Goal: Task Accomplishment & Management: Manage account settings

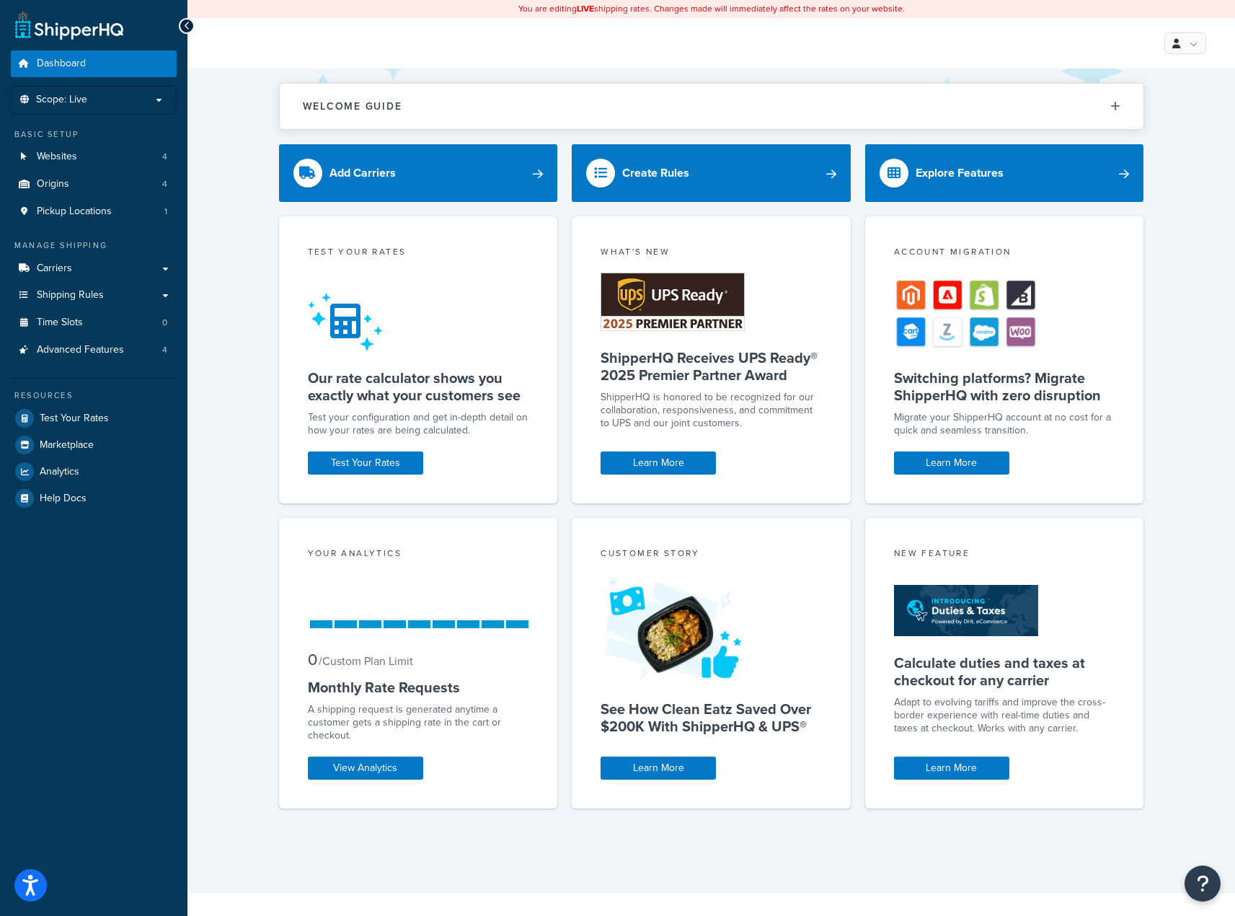
click at [83, 132] on div "Basic Setup" at bounding box center [94, 134] width 166 height 12
click at [84, 149] on link "Websites 4" at bounding box center [94, 156] width 166 height 27
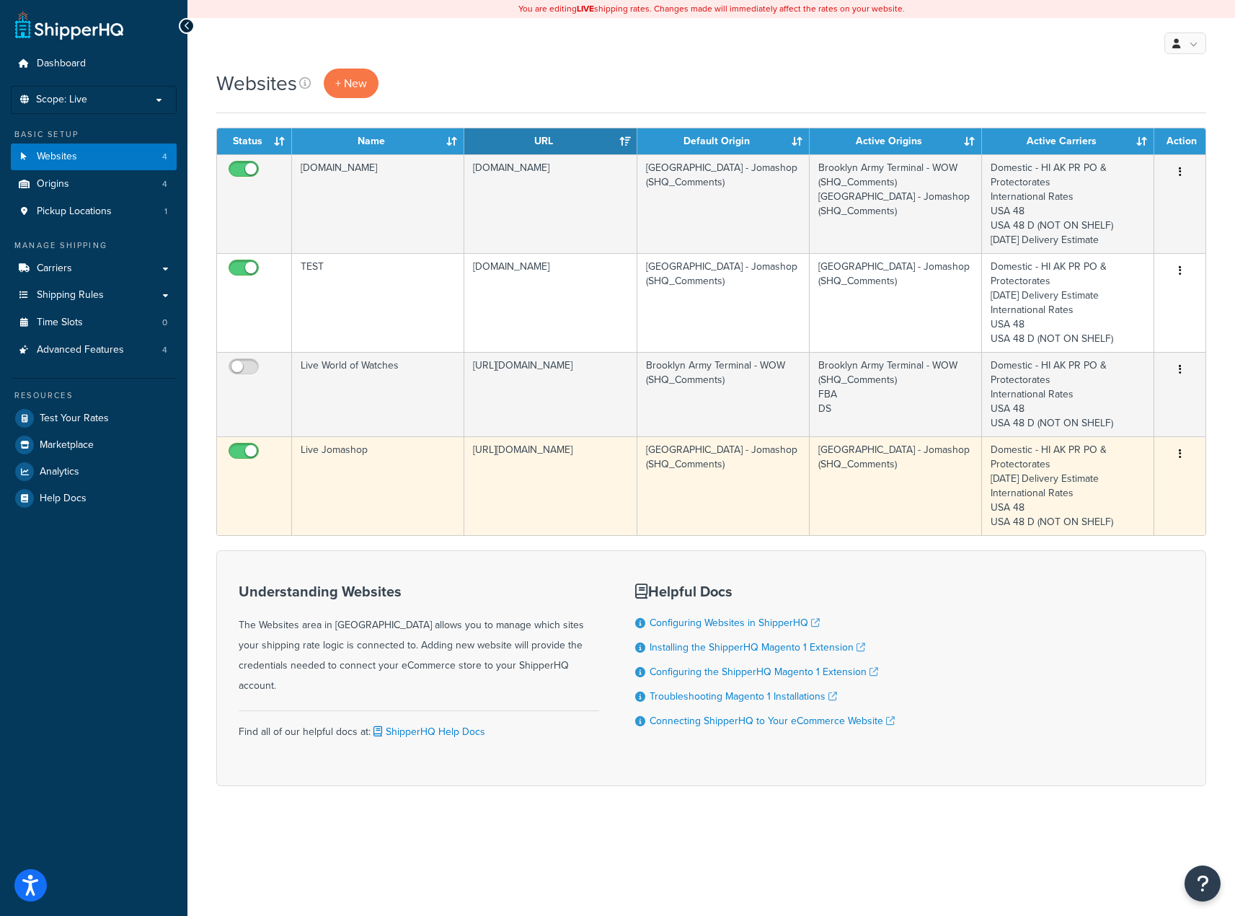
click at [510, 448] on td "[URL][DOMAIN_NAME]" at bounding box center [550, 485] width 172 height 99
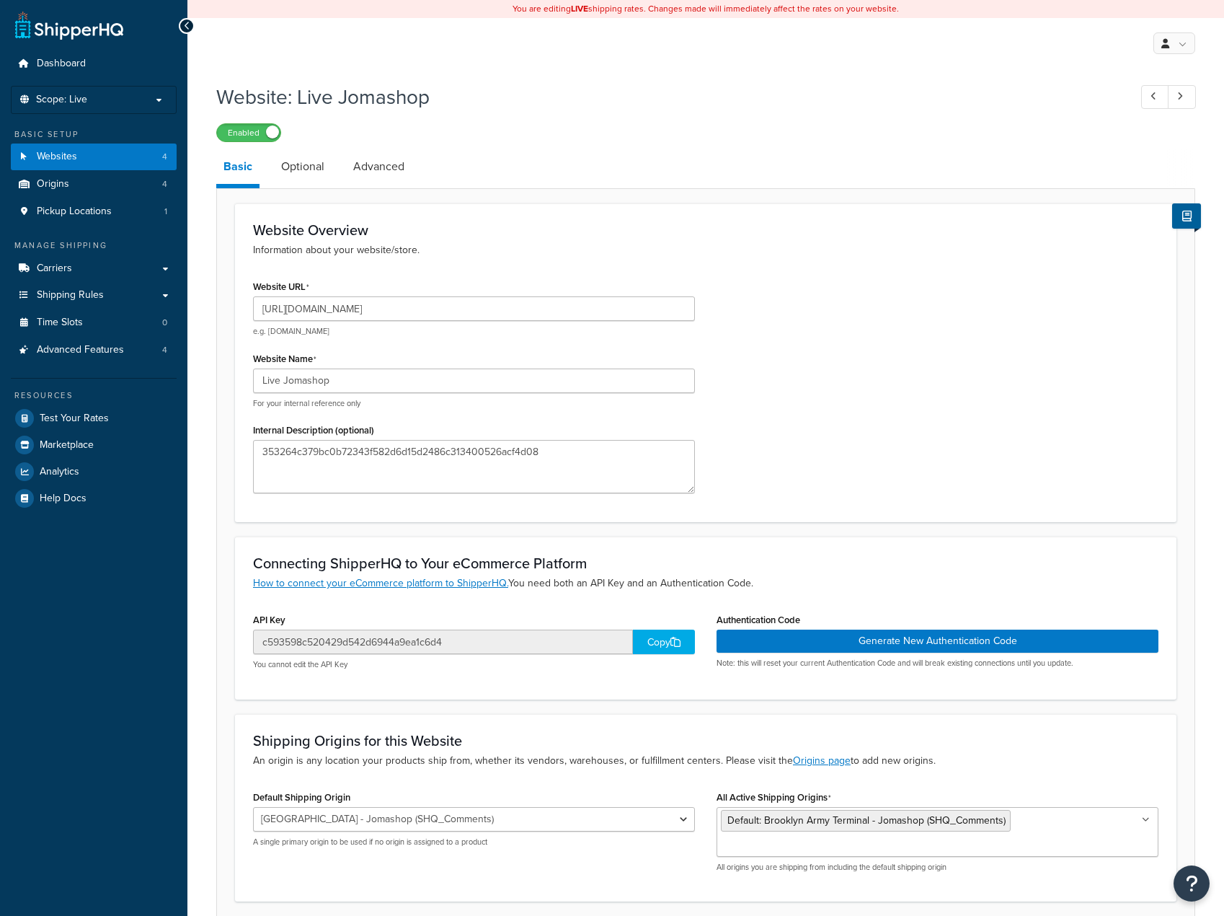
select select "43834"
drag, startPoint x: 589, startPoint y: 462, endPoint x: 198, endPoint y: 439, distance: 391.4
click at [198, 439] on div "Website: Live Jomashop Enabled Basic Optional Advanced Website Overview Informa…" at bounding box center [705, 536] width 1037 height 921
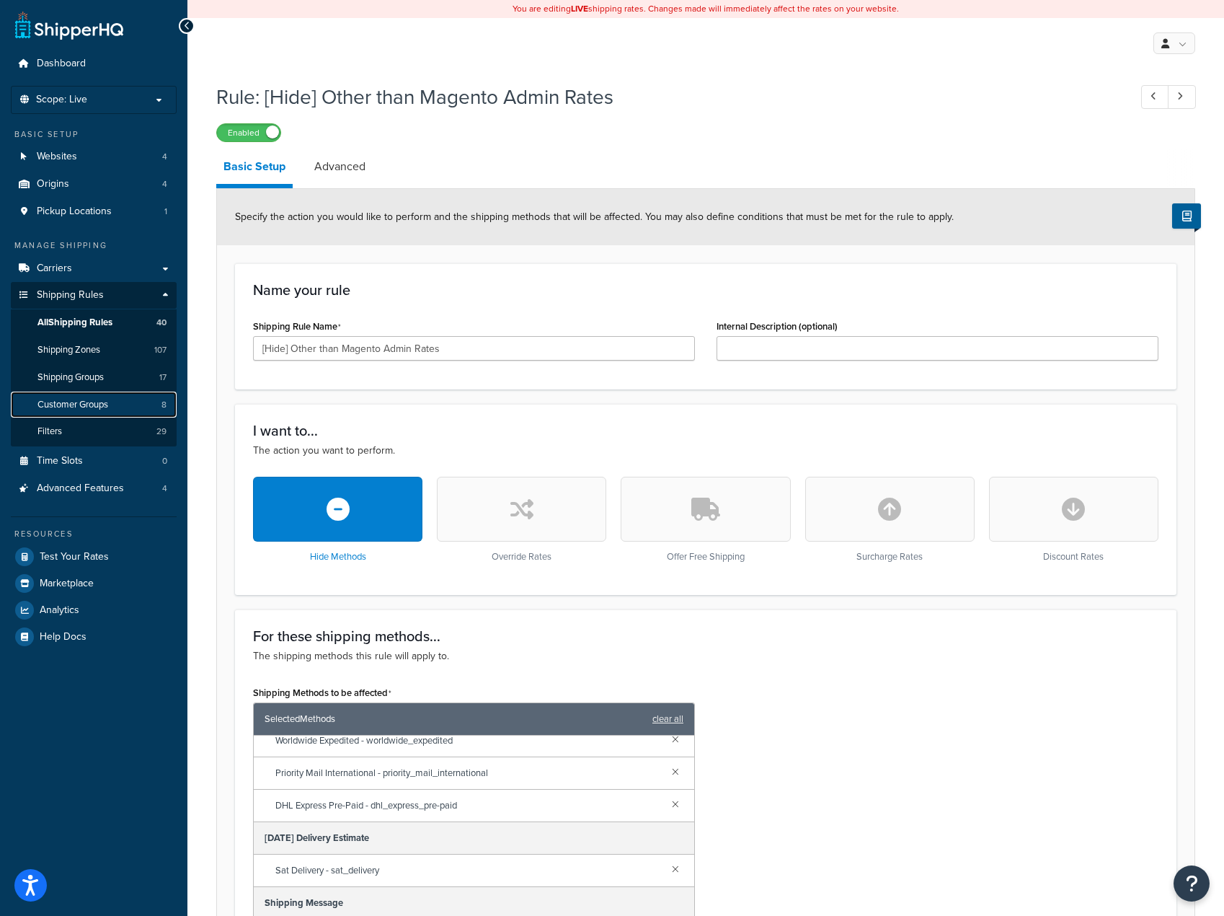
click at [88, 411] on link "Customer Groups 8" at bounding box center [94, 404] width 166 height 27
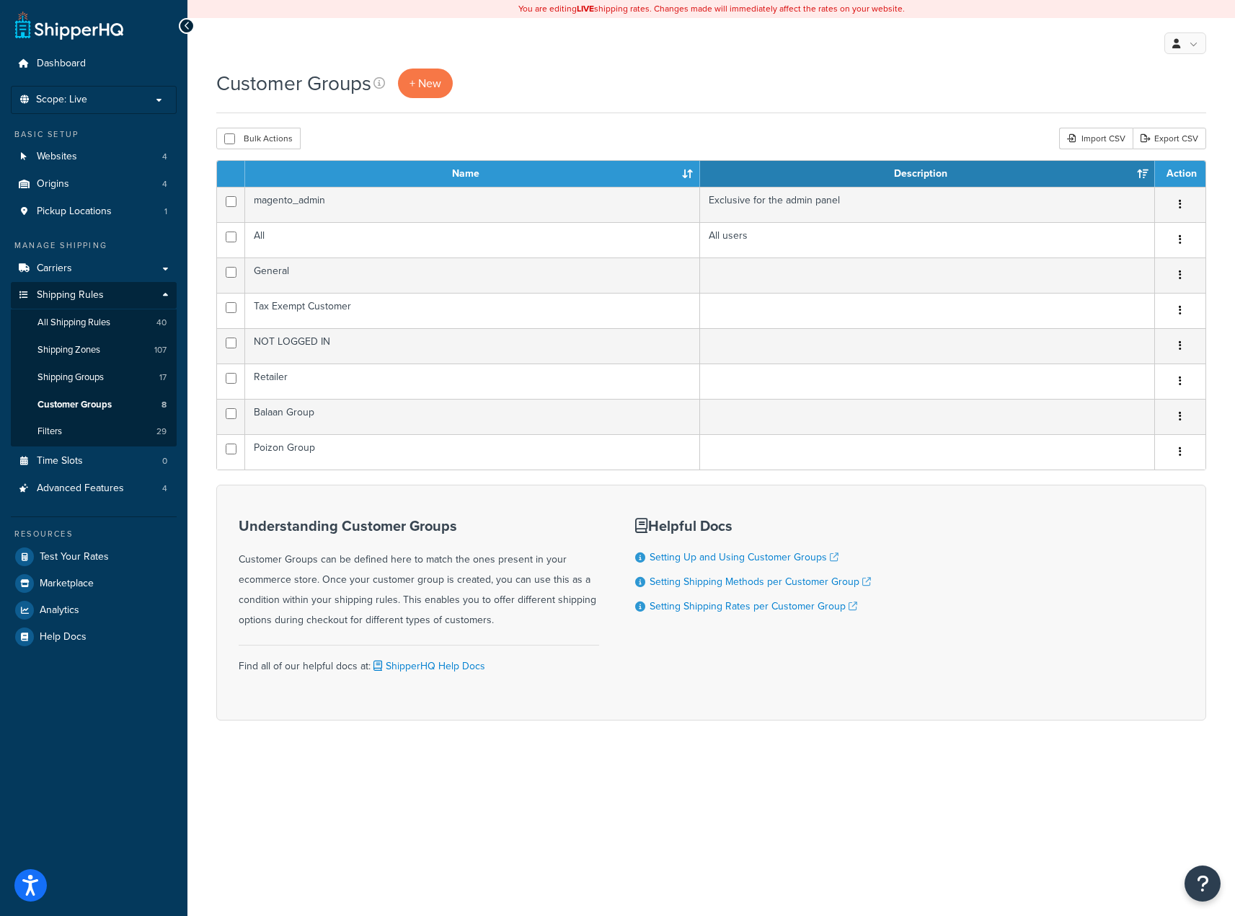
drag, startPoint x: 688, startPoint y: 775, endPoint x: 508, endPoint y: 690, distance: 199.3
click at [688, 775] on div "You are editing LIVE shipping rates. Changes made will immediately affect the r…" at bounding box center [710, 458] width 1047 height 916
click at [93, 319] on span "All Shipping Rules" at bounding box center [73, 322] width 73 height 12
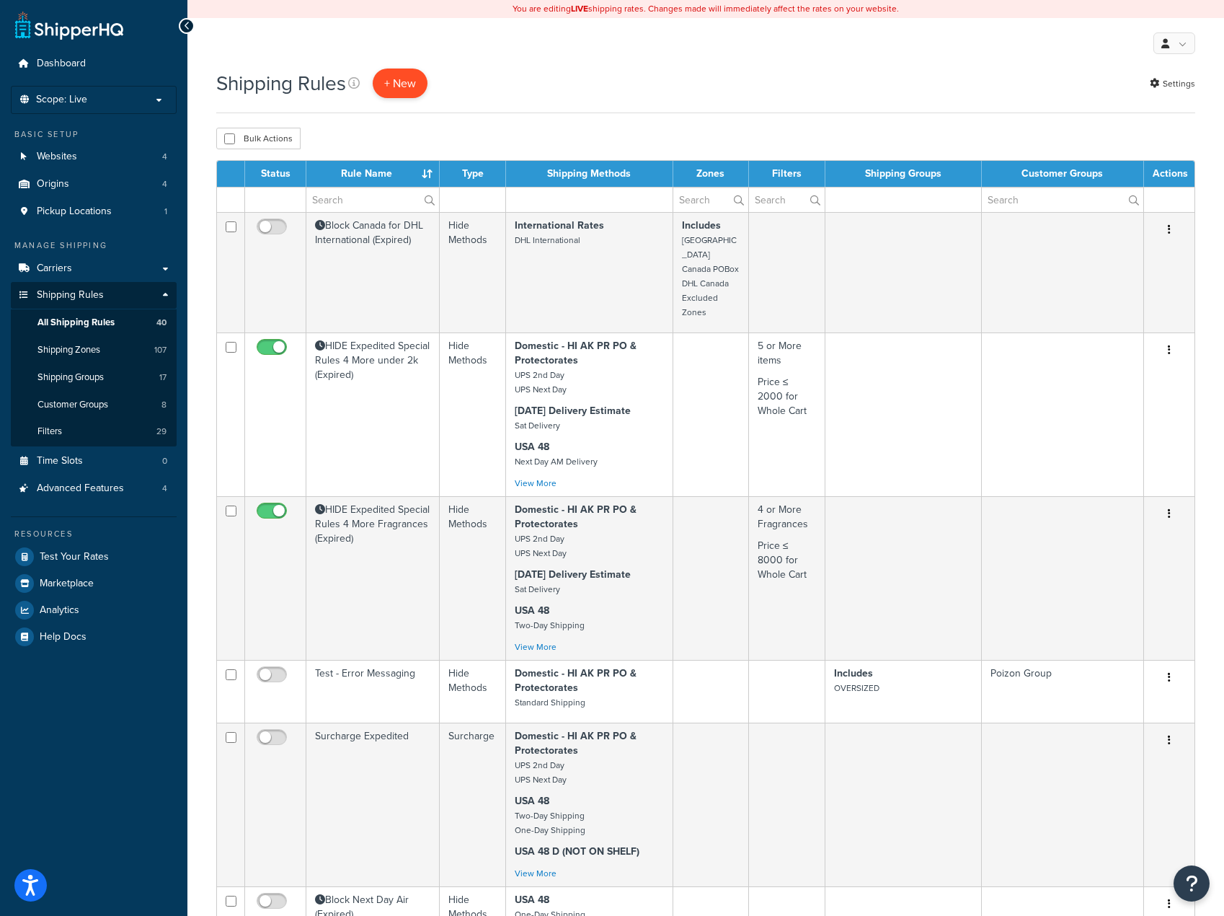
click at [409, 84] on p "+ New" at bounding box center [400, 83] width 55 height 30
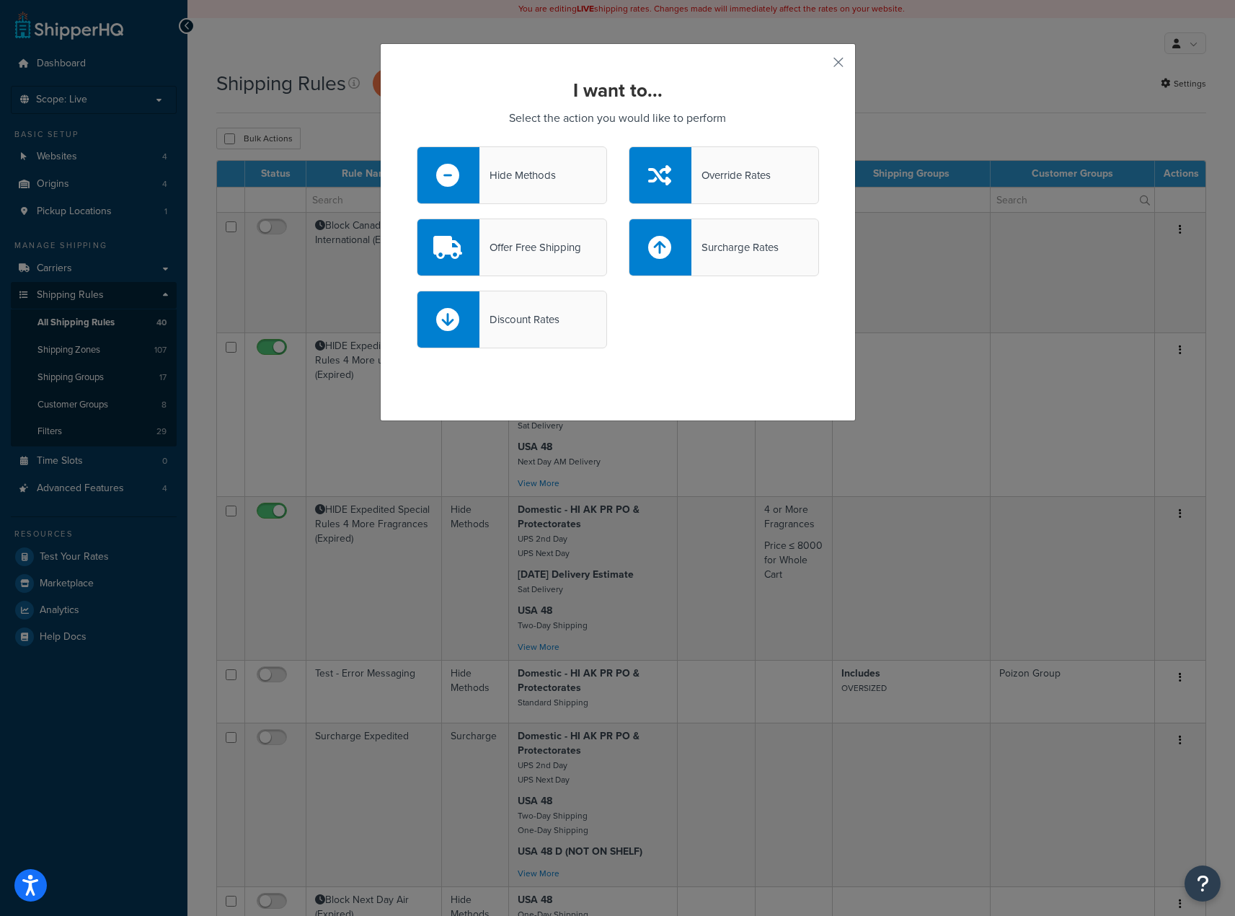
click at [518, 177] on div "Hide Methods" at bounding box center [517, 175] width 76 height 20
click at [0, 0] on input "Hide Methods" at bounding box center [0, 0] width 0 height 0
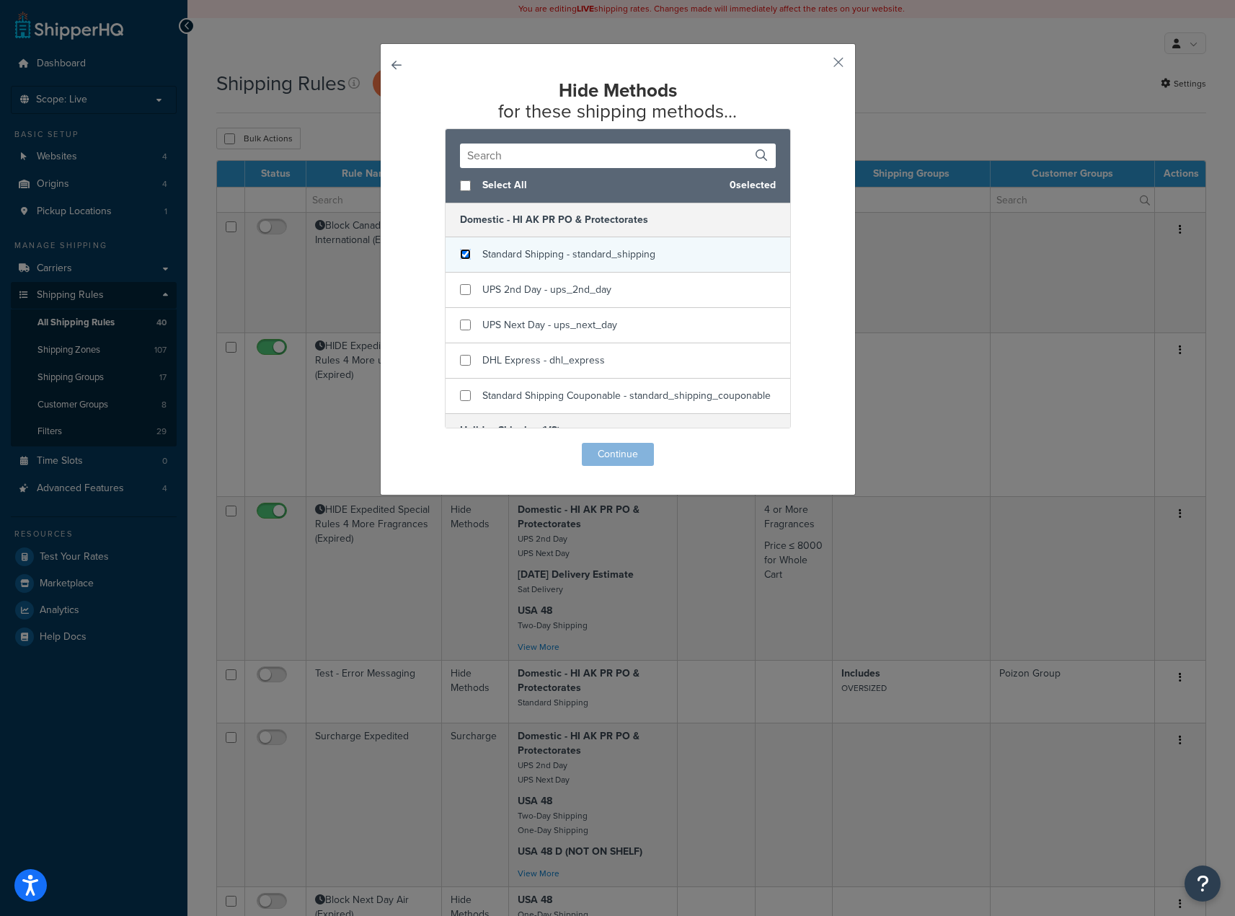
click at [460, 256] on input "checkbox" at bounding box center [465, 254] width 11 height 11
checkbox input "true"
click at [594, 460] on button "Continue" at bounding box center [618, 454] width 72 height 23
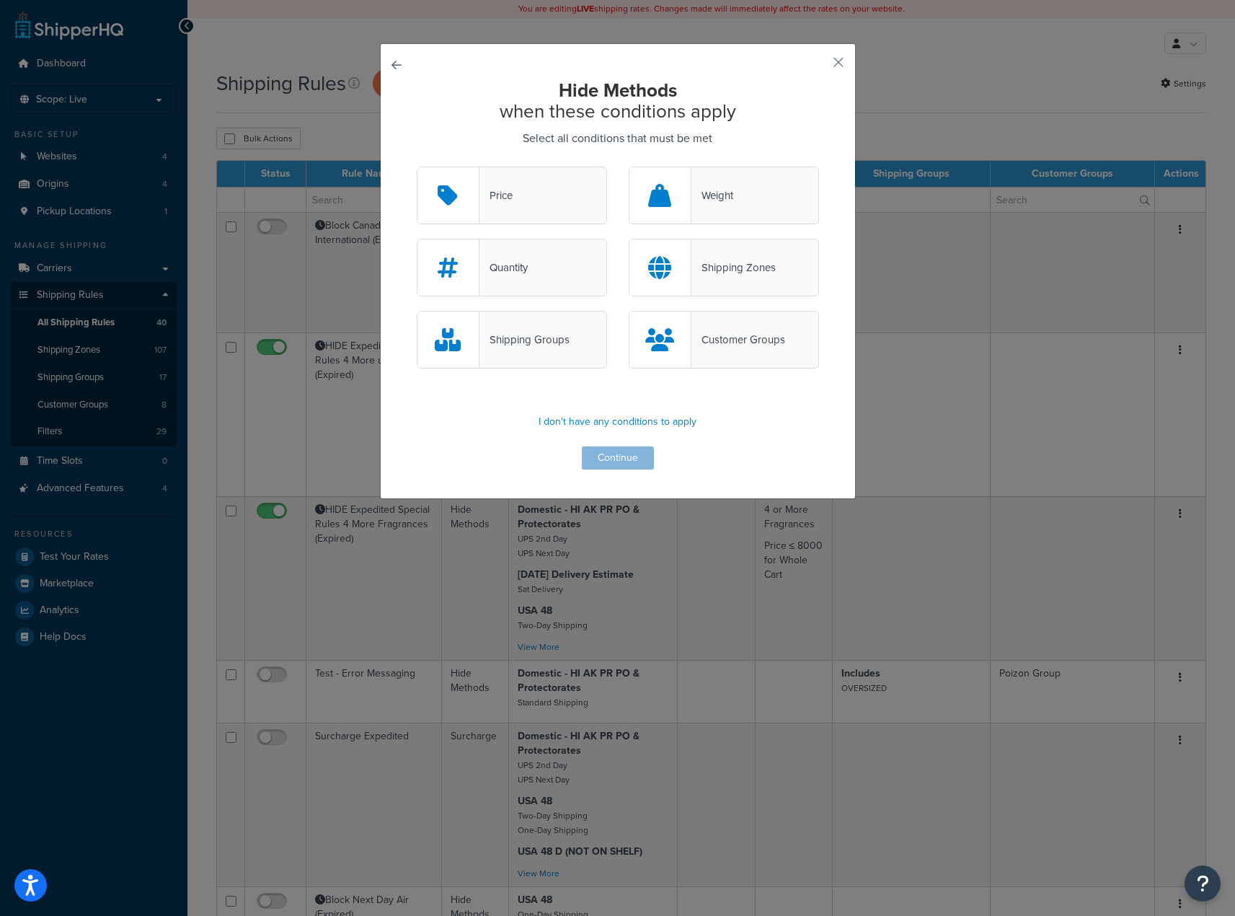
click at [729, 336] on div "Customer Groups" at bounding box center [738, 339] width 94 height 20
click at [0, 0] on input "Customer Groups" at bounding box center [0, 0] width 0 height 0
drag, startPoint x: 607, startPoint y: 456, endPoint x: 668, endPoint y: 330, distance: 139.9
click at [667, 324] on div "Hide Methods when these conditions apply Select all conditions that must be met…" at bounding box center [618, 274] width 402 height 389
click at [819, 66] on button "button" at bounding box center [817, 68] width 4 height 4
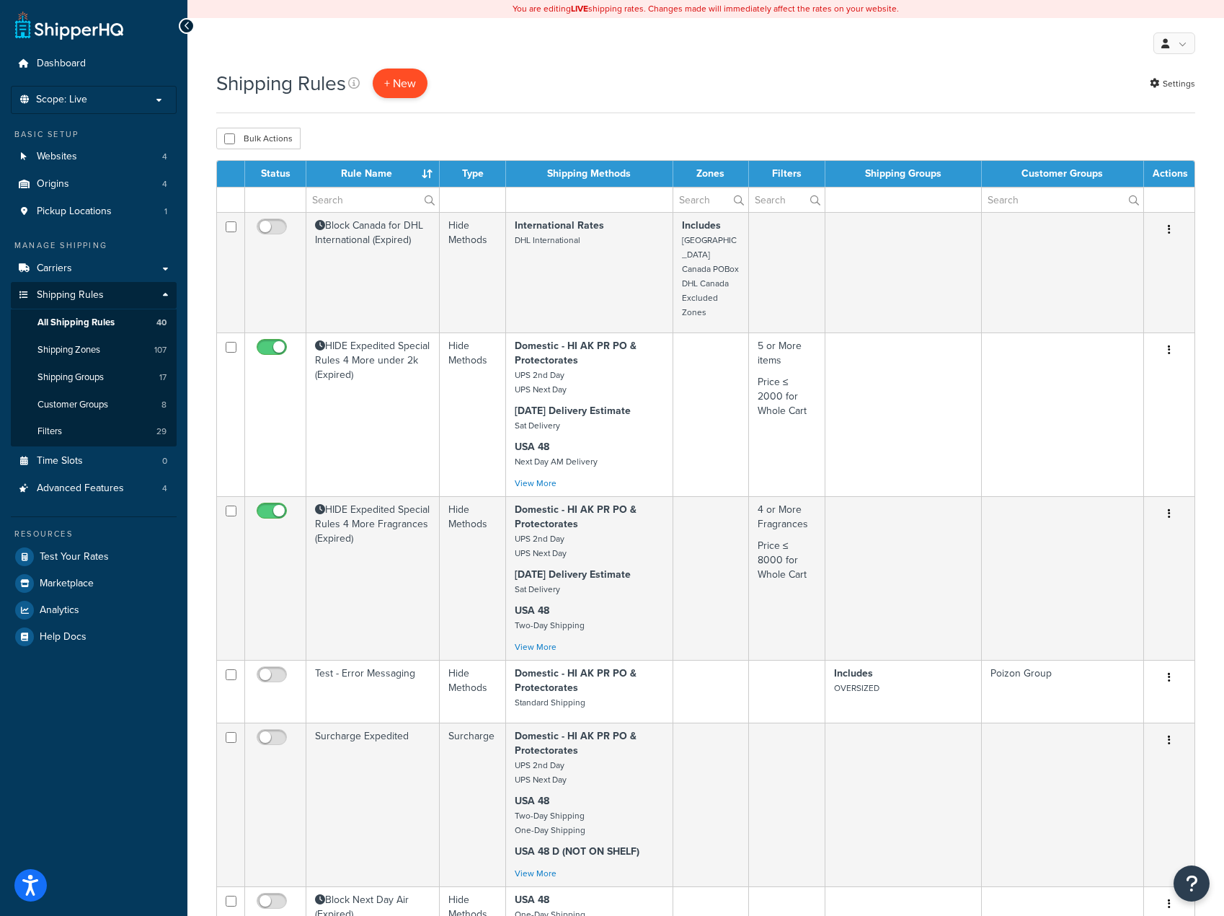
click at [396, 84] on p "+ New" at bounding box center [400, 83] width 55 height 30
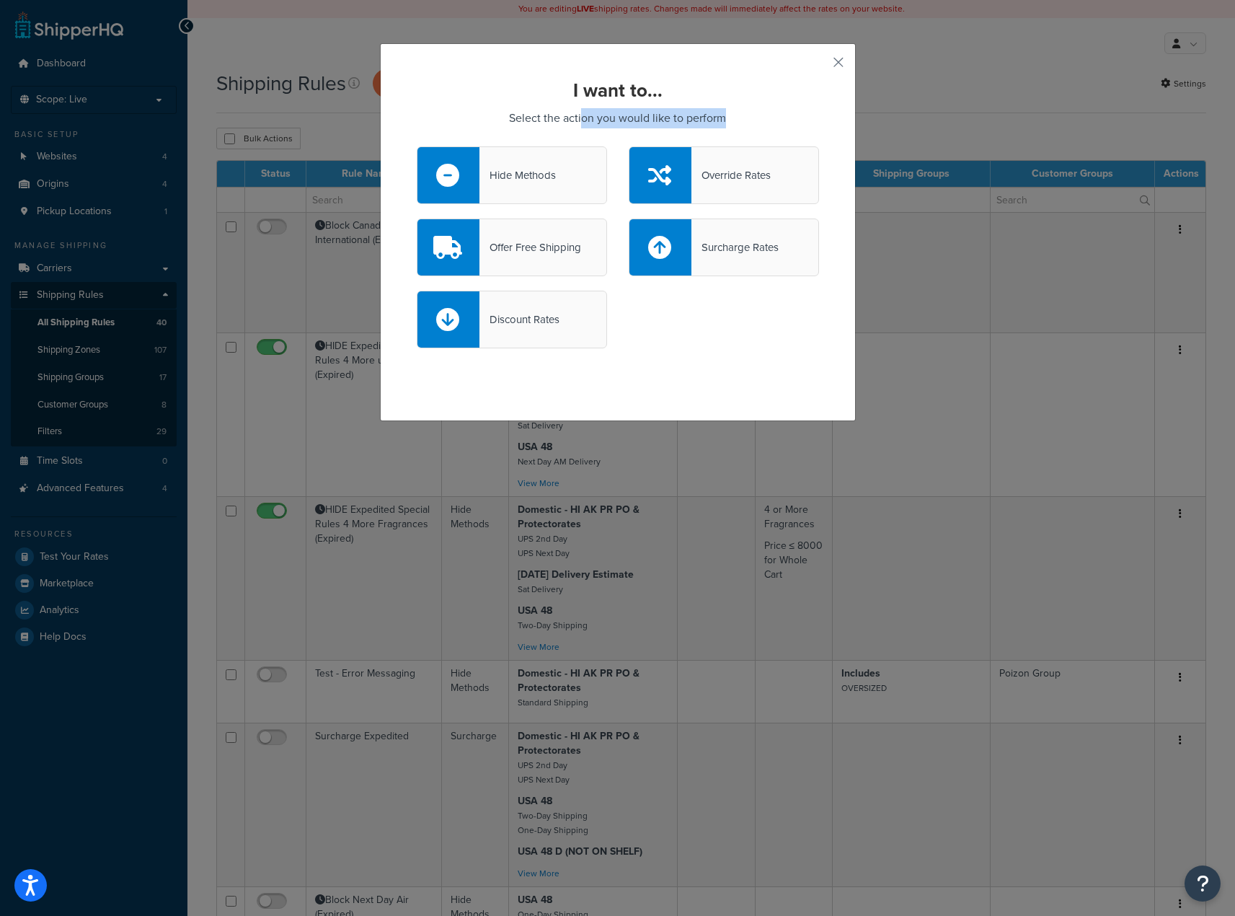
drag, startPoint x: 589, startPoint y: 127, endPoint x: 759, endPoint y: 124, distance: 170.2
click at [753, 124] on p "Select the action you would like to perform" at bounding box center [618, 118] width 402 height 20
click at [784, 107] on div "I want to... Select the action you would like to perform Hide Methods Override …" at bounding box center [618, 221] width 402 height 283
click at [819, 66] on button "button" at bounding box center [817, 68] width 4 height 4
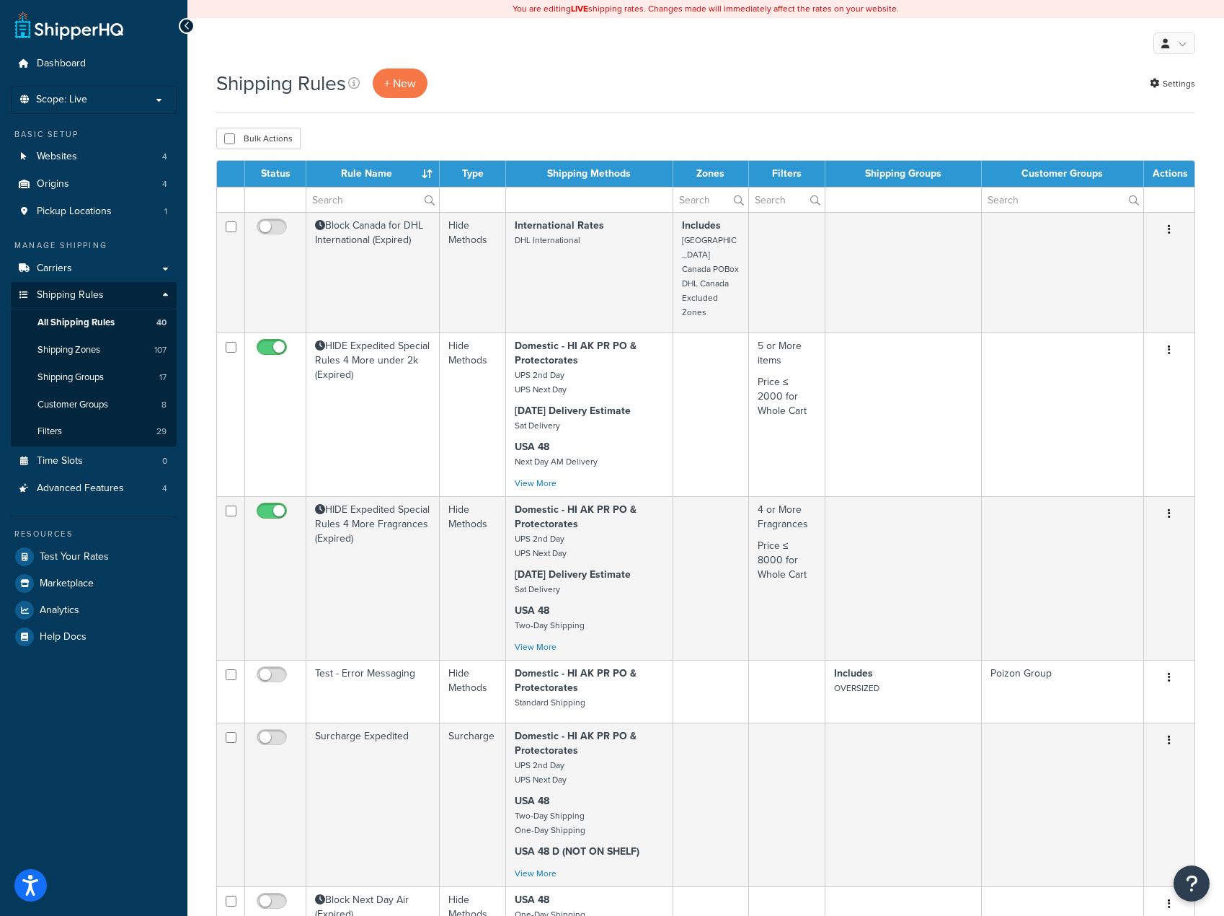
click at [202, 252] on div "Shipping Rules + New Settings Bulk Actions Duplicate Delete Contact Us Send Us …" at bounding box center [705, 932] width 1037 height 1729
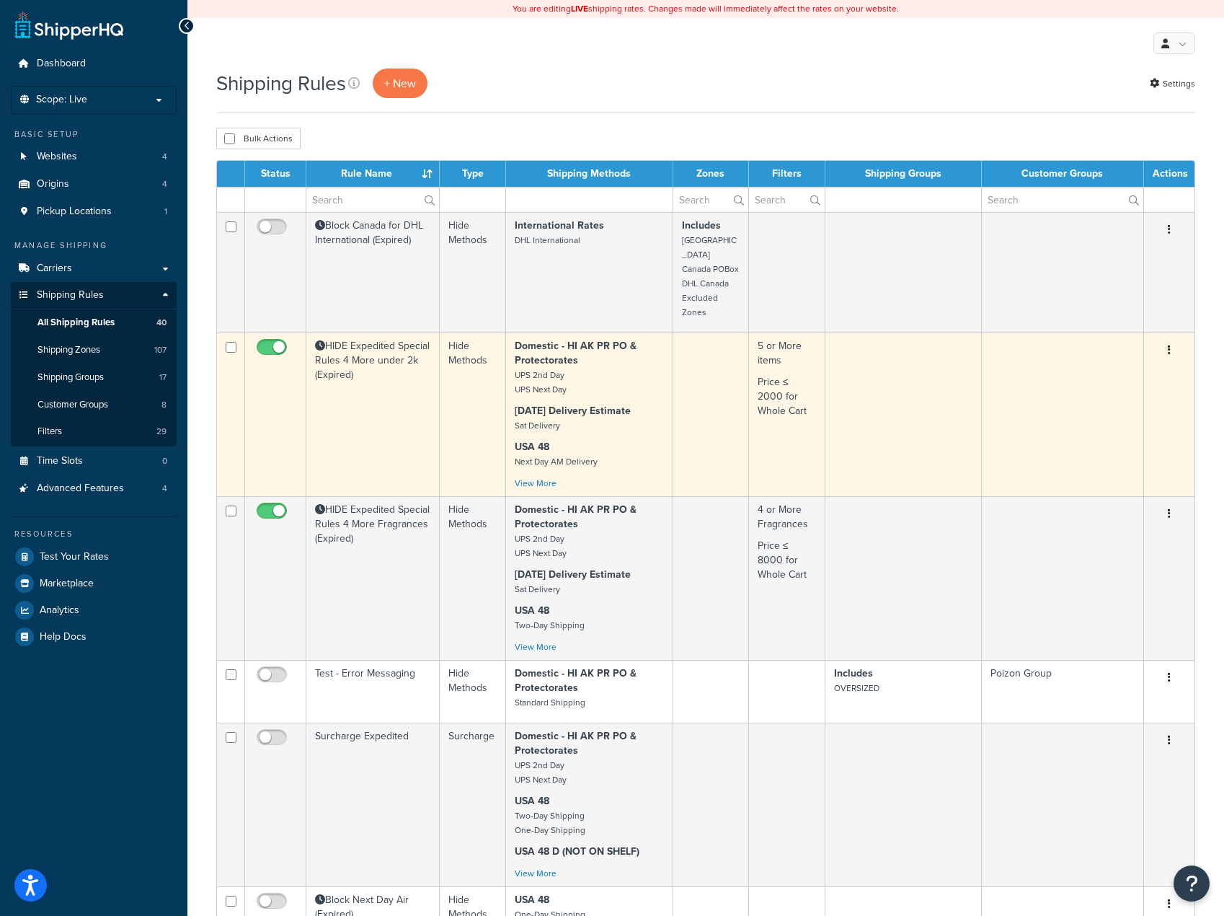
click at [1172, 339] on button "button" at bounding box center [1169, 350] width 20 height 23
click at [1125, 363] on link "Edit" at bounding box center [1122, 378] width 114 height 30
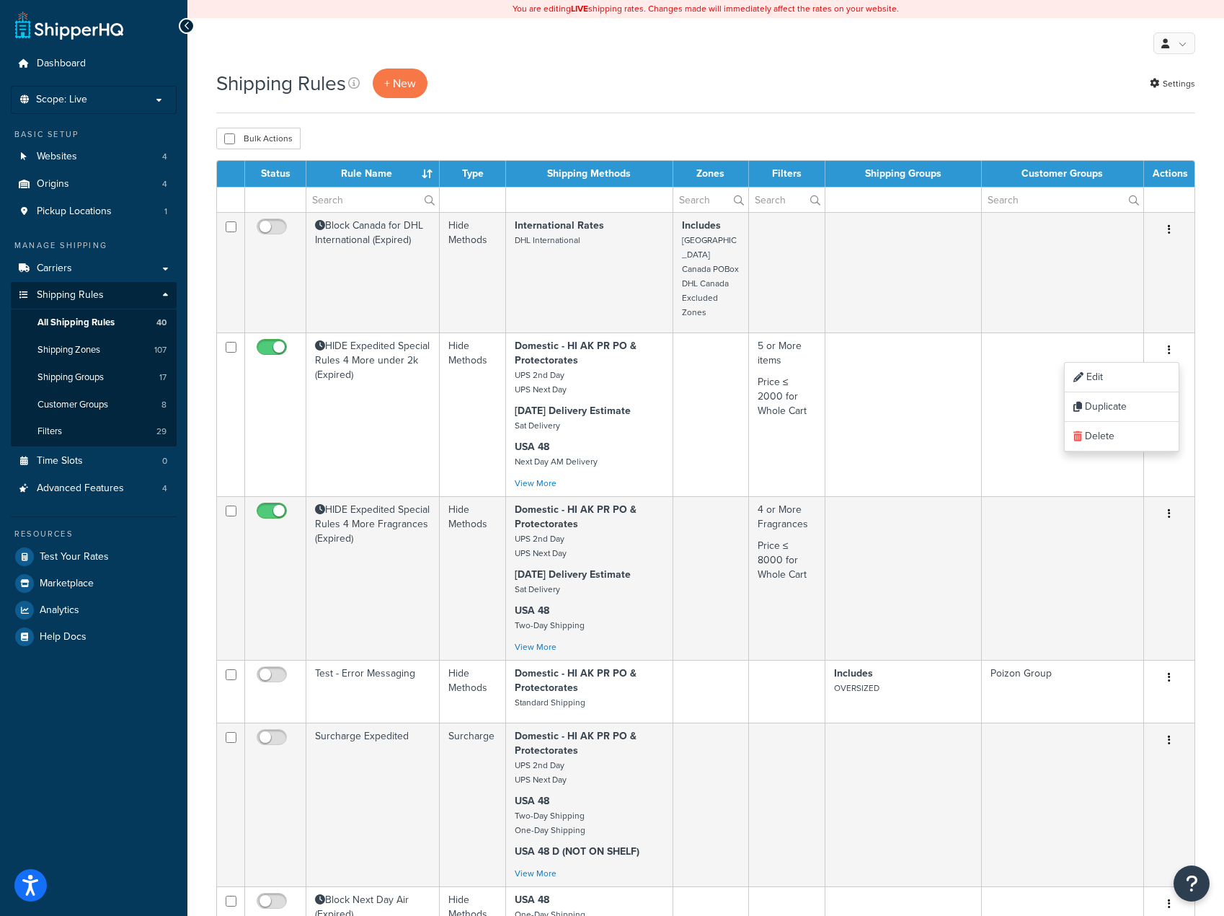
click at [627, 91] on div "Shipping Rules + New Settings" at bounding box center [705, 83] width 979 height 30
click at [959, 74] on div "Shipping Rules + New Settings" at bounding box center [705, 83] width 979 height 30
